Goal: Information Seeking & Learning: Learn about a topic

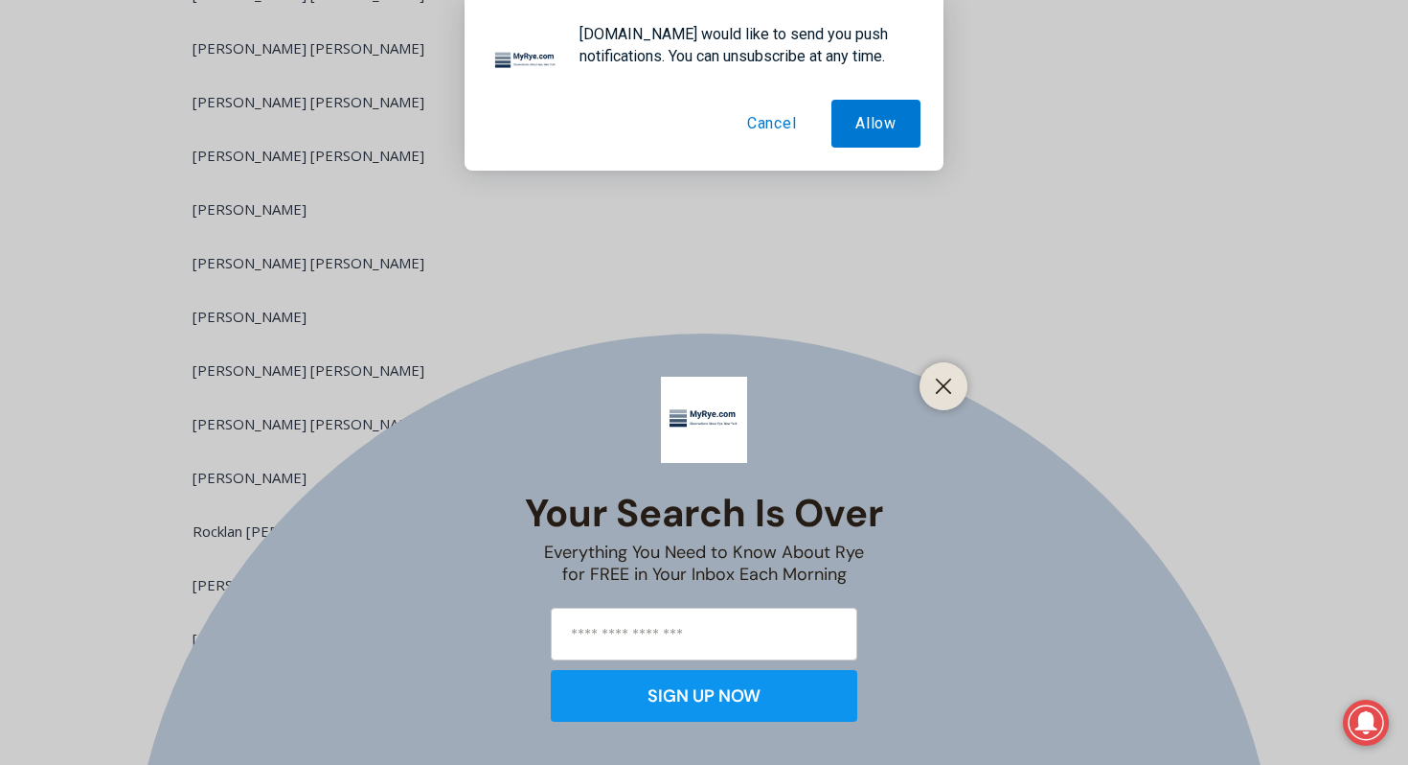
scroll to position [3788, 0]
click at [931, 383] on button "Close" at bounding box center [943, 386] width 27 height 27
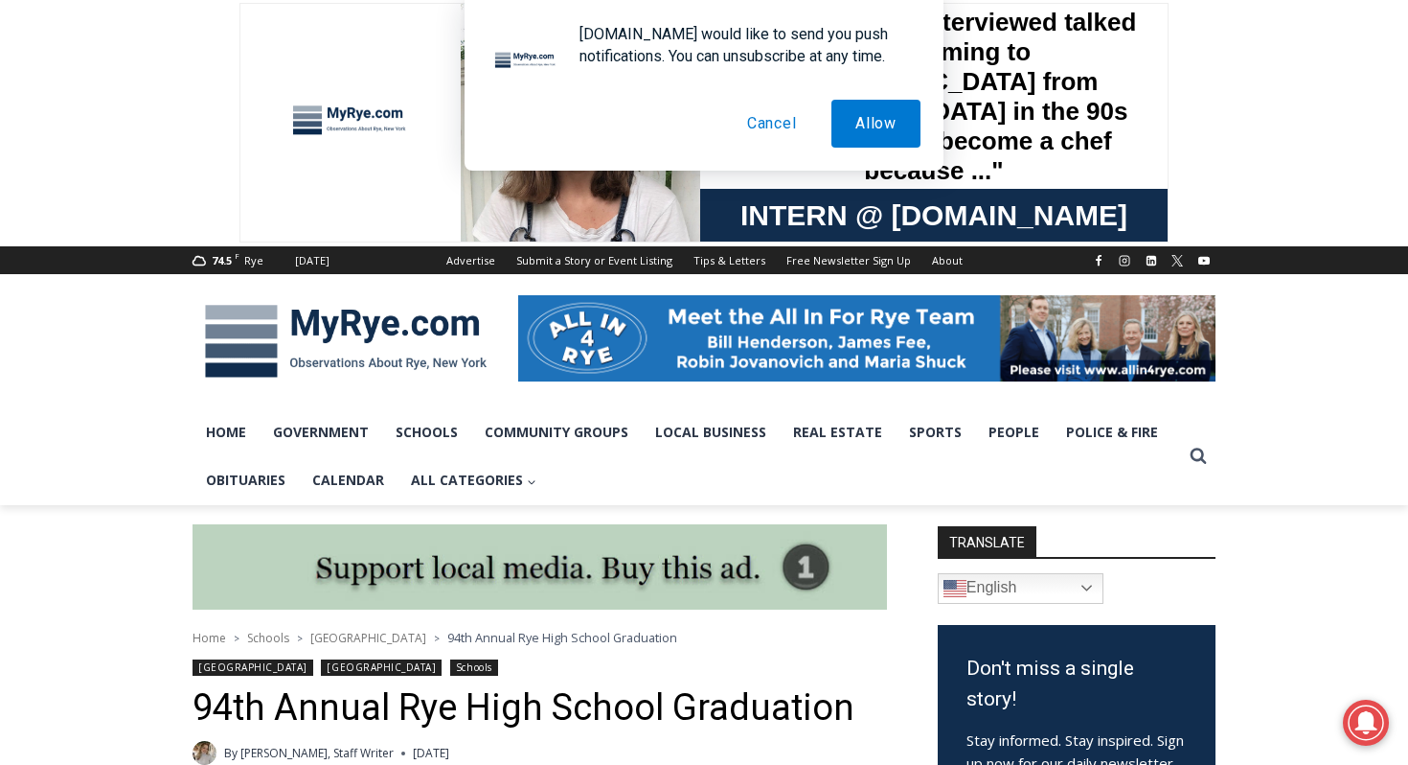
scroll to position [0, 0]
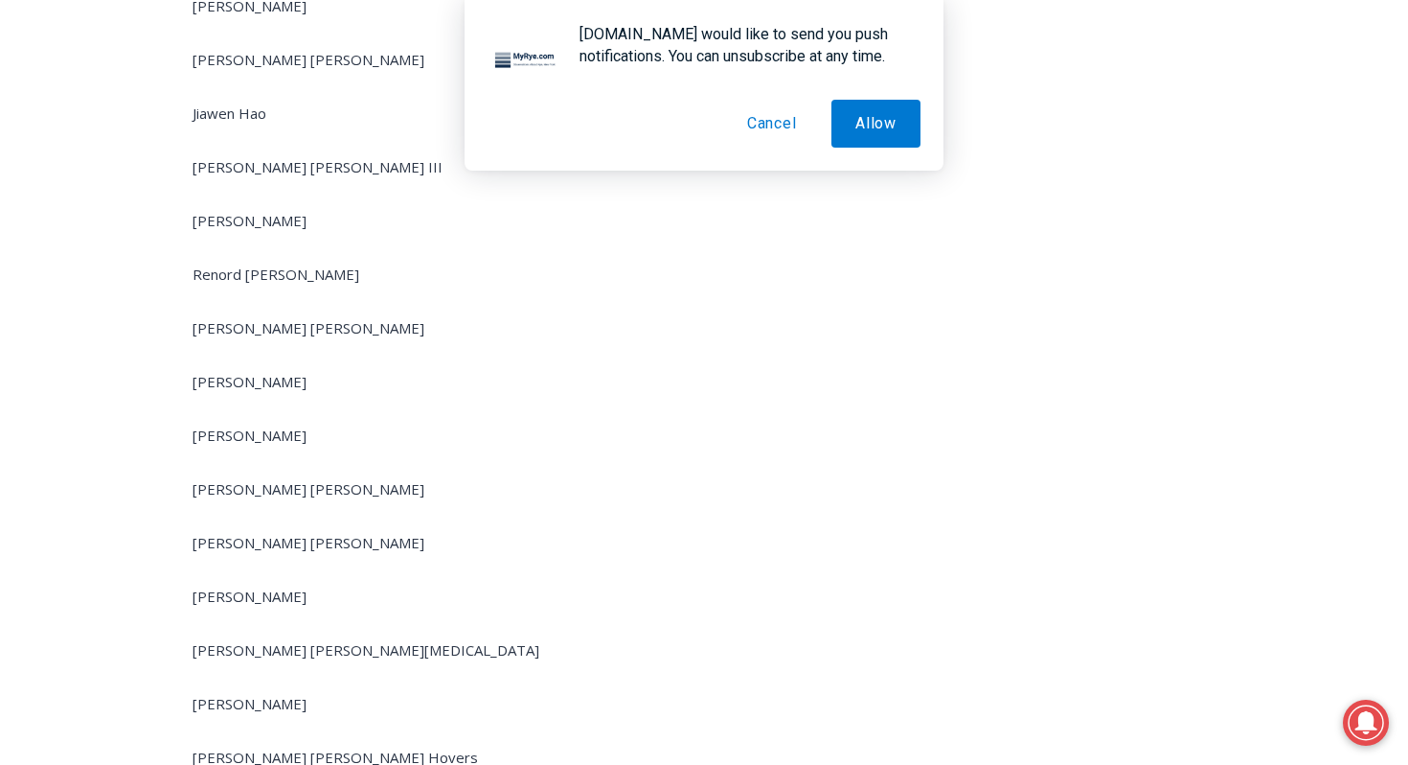
scroll to position [6264, 0]
